Goal: Check status: Check status

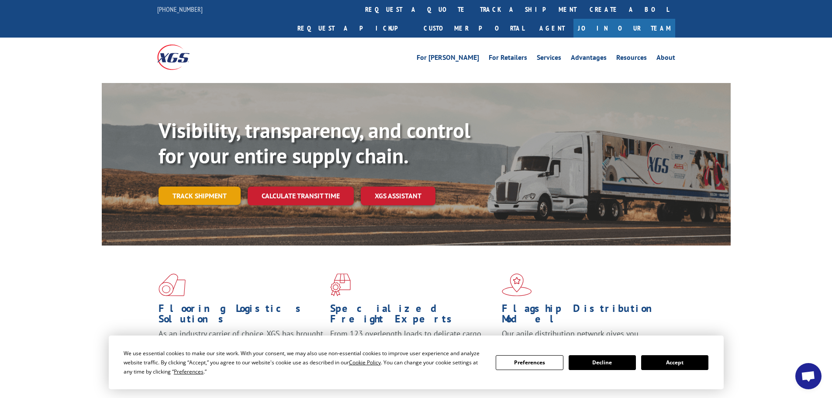
click at [202, 187] on link "Track shipment" at bounding box center [200, 196] width 82 height 18
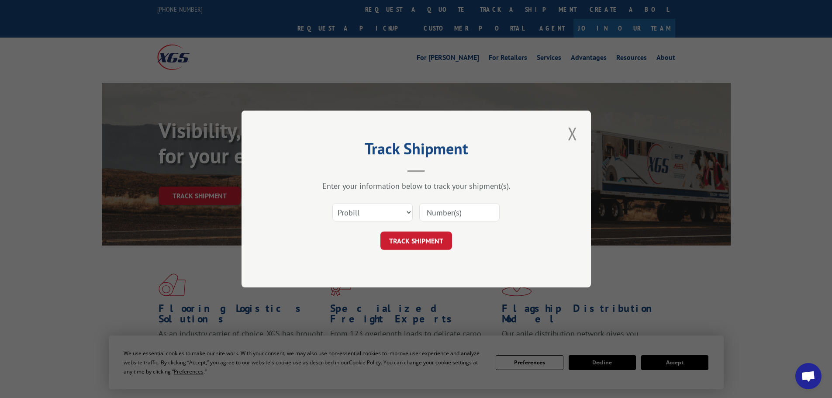
click at [447, 214] on input at bounding box center [459, 212] width 80 height 18
drag, startPoint x: 412, startPoint y: 239, endPoint x: 360, endPoint y: 234, distance: 52.3
click at [323, 239] on div "TRACK SHIPMENT" at bounding box center [416, 241] width 262 height 18
click at [427, 214] on input at bounding box center [459, 212] width 80 height 18
paste input "17386220"
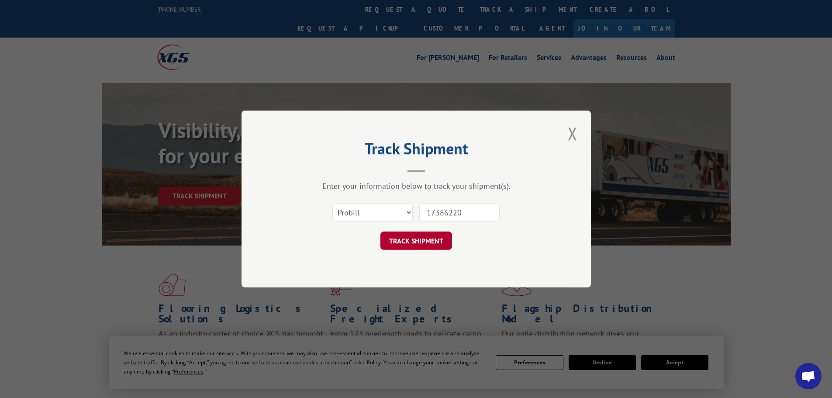
type input "17386220"
click at [434, 240] on button "TRACK SHIPMENT" at bounding box center [417, 241] width 72 height 18
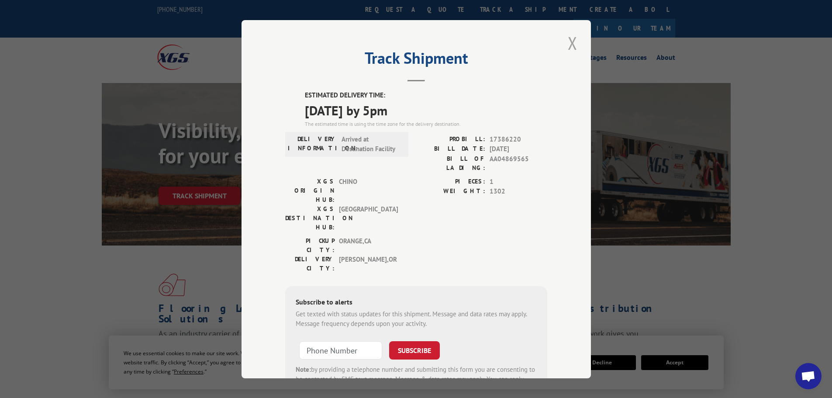
click at [568, 39] on button "Close modal" at bounding box center [572, 43] width 15 height 24
